Goal: Book appointment/travel/reservation

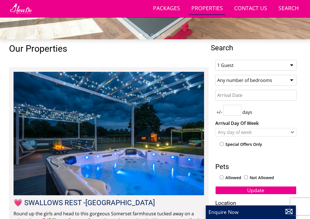
scroll to position [165, 0]
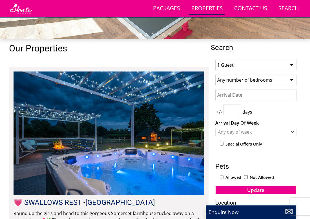
click at [237, 67] on select "1 Guest 2 Guests 3 Guests 4 Guests 5 Guests 6 Guests 7 Guests 8 Guests 9 Guests…" at bounding box center [255, 65] width 81 height 11
select select "14"
click at [215, 60] on select "1 Guest 2 Guests 3 Guests 4 Guests 5 Guests 6 Guests 7 Guests 8 Guests 9 Guests…" at bounding box center [255, 65] width 81 height 11
click at [247, 93] on input "Date" at bounding box center [255, 94] width 81 height 11
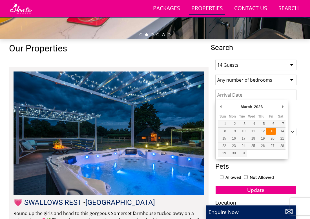
type input "[DATE]"
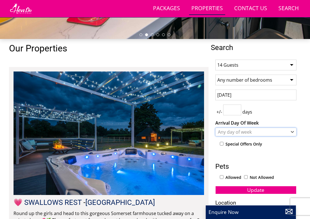
click at [261, 132] on div "Any day of week" at bounding box center [253, 132] width 73 height 6
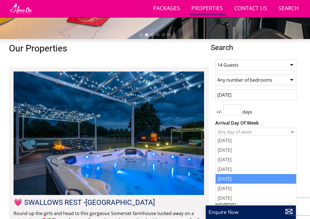
click at [241, 180] on div "[DATE]" at bounding box center [256, 179] width 81 height 10
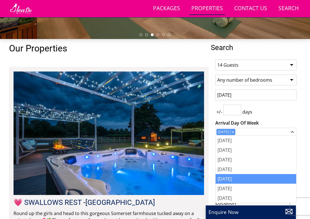
click at [291, 105] on div "+/- days" at bounding box center [255, 109] width 81 height 11
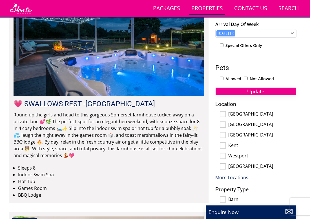
scroll to position [264, 0]
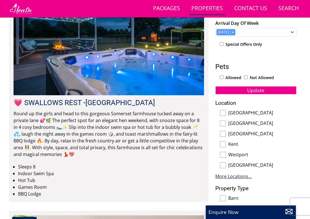
click at [241, 176] on link "More Locations..." at bounding box center [233, 176] width 36 height 6
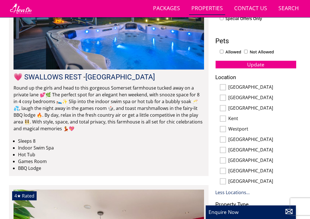
scroll to position [290, 0]
click at [236, 169] on label "[GEOGRAPHIC_DATA]" at bounding box center [262, 171] width 68 height 6
click at [226, 169] on input "[GEOGRAPHIC_DATA]" at bounding box center [223, 171] width 6 height 6
checkbox input "true"
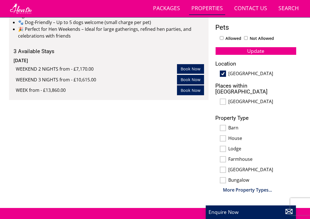
scroll to position [303, 0]
